Goal: Share content

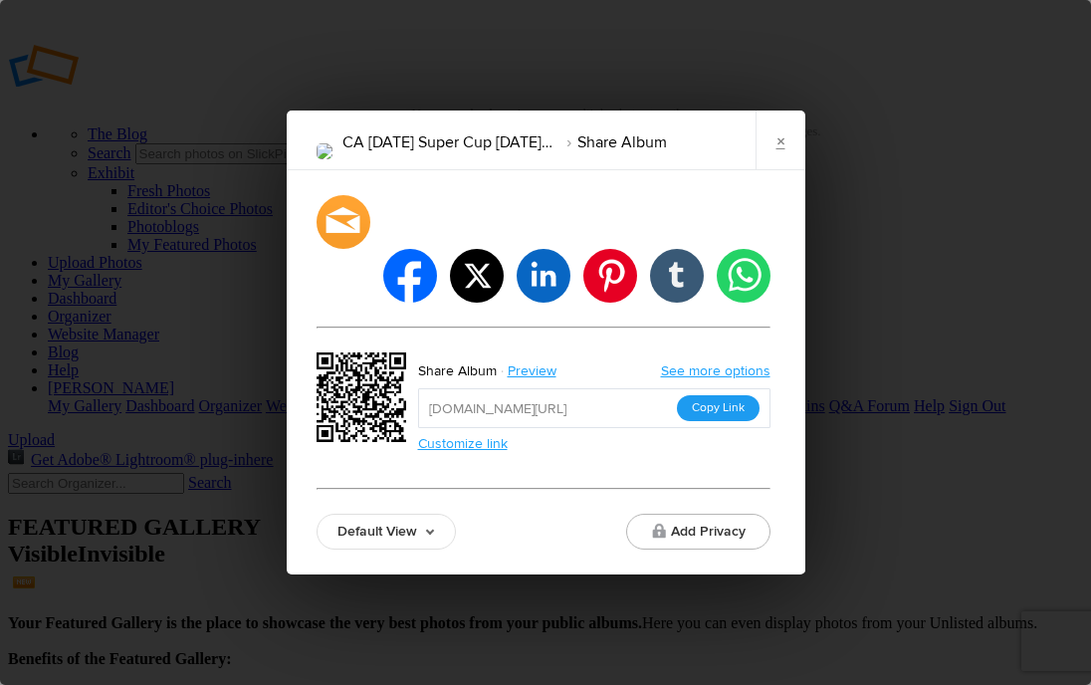
click at [713, 395] on button "Copy Link" at bounding box center [718, 408] width 83 height 26
click at [761, 154] on link "×" at bounding box center [780, 140] width 50 height 60
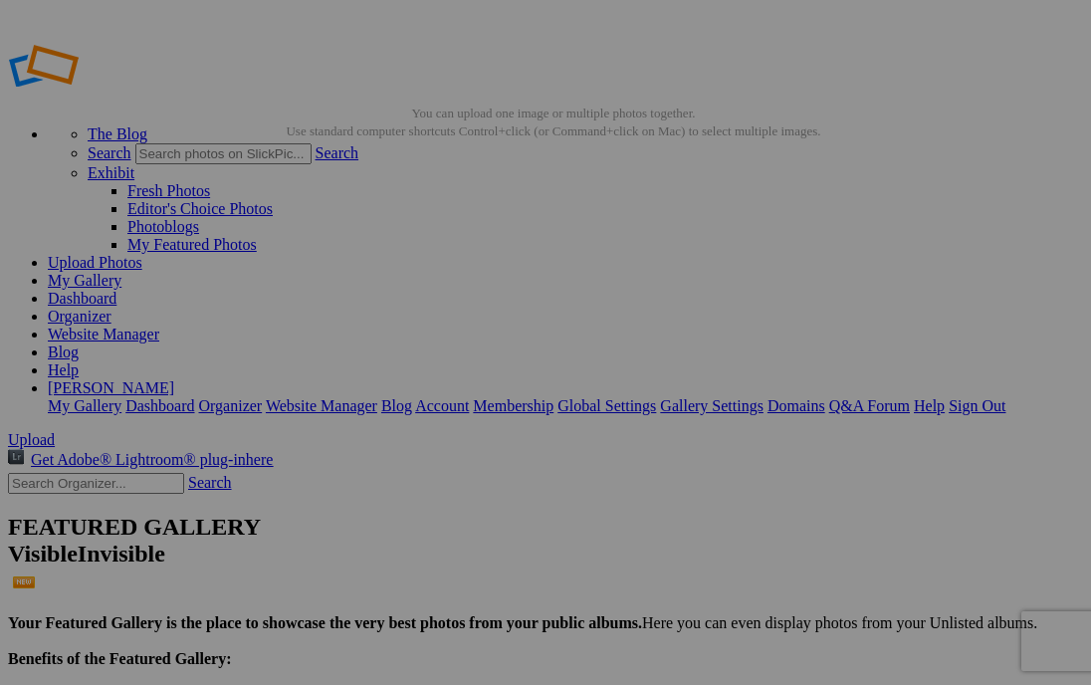
click at [151, 473] on input "text" at bounding box center [96, 483] width 176 height 21
type input "ca straw"
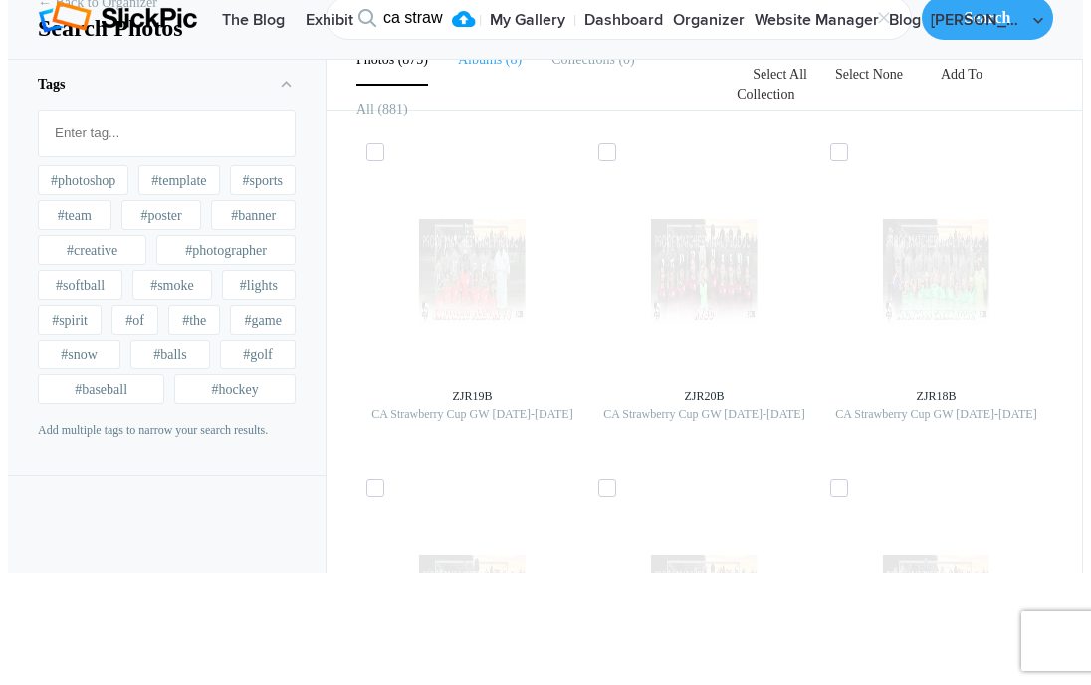
click at [499, 67] on b "Albums" at bounding box center [480, 59] width 44 height 15
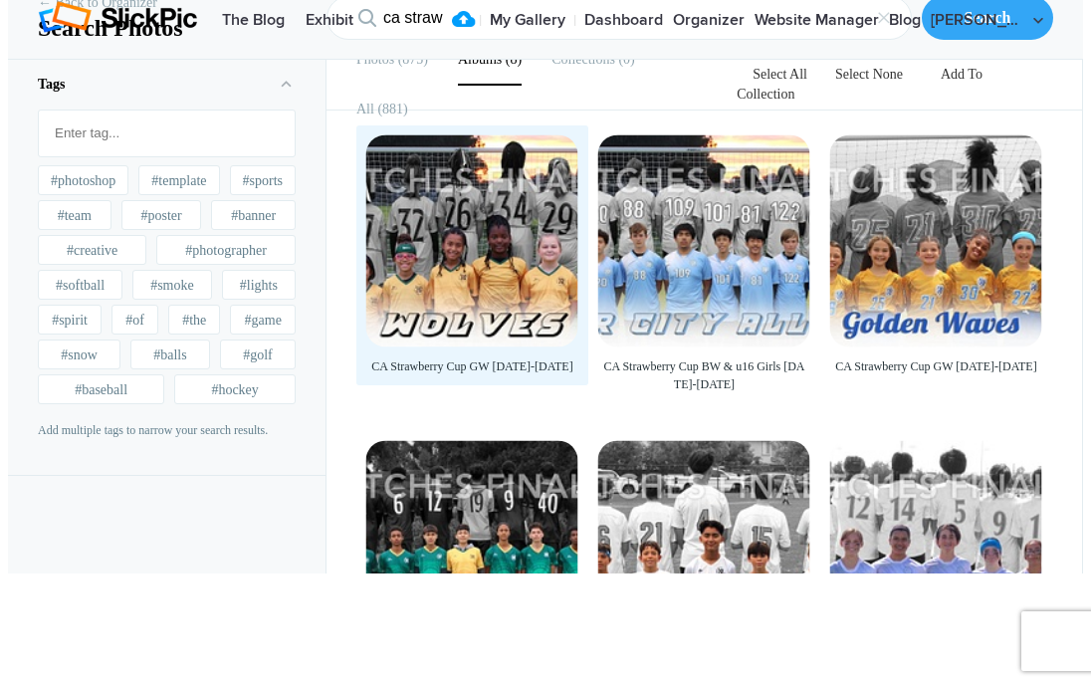
click at [492, 287] on div at bounding box center [472, 241] width 212 height 212
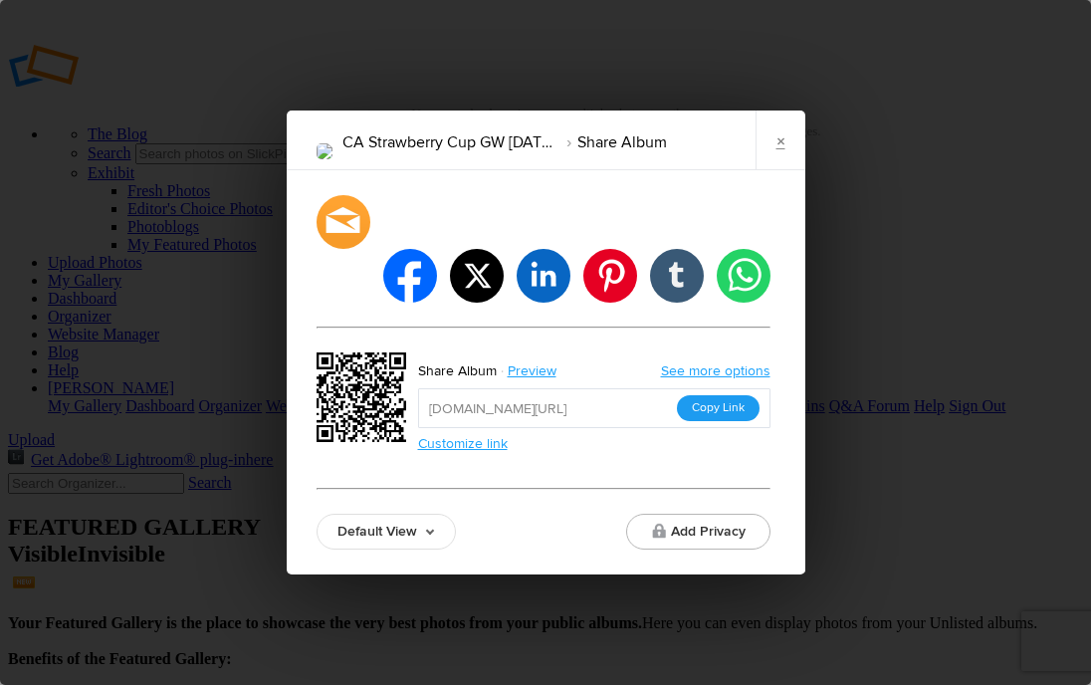
click at [724, 395] on button "Copy Link" at bounding box center [718, 408] width 83 height 26
